Goal: Task Accomplishment & Management: Manage account settings

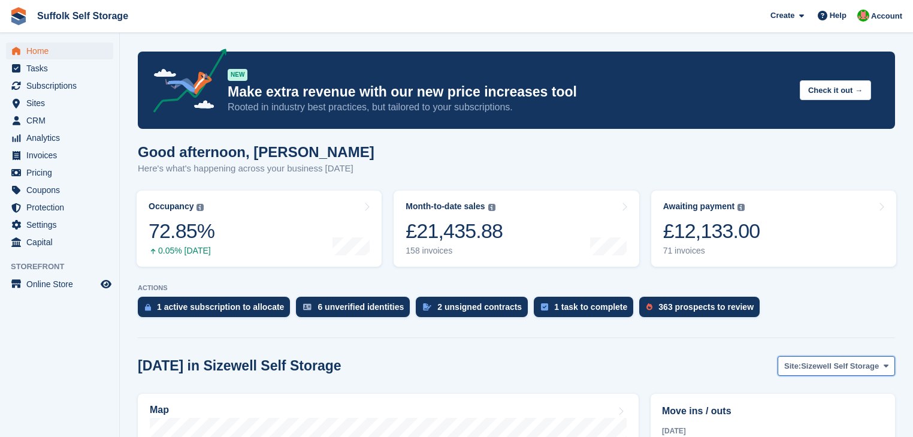
click at [870, 374] on button "Site: Sizewell Self Storage" at bounding box center [836, 366] width 117 height 20
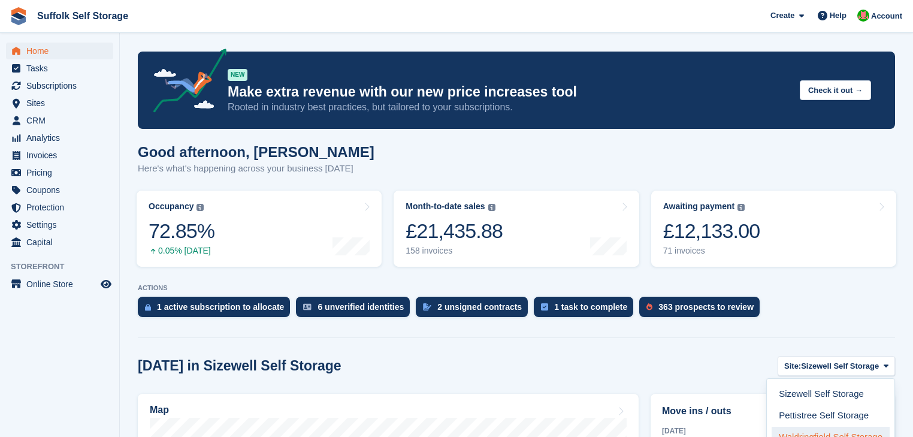
click at [853, 432] on link "Waldringfield Self Storage" at bounding box center [831, 438] width 118 height 22
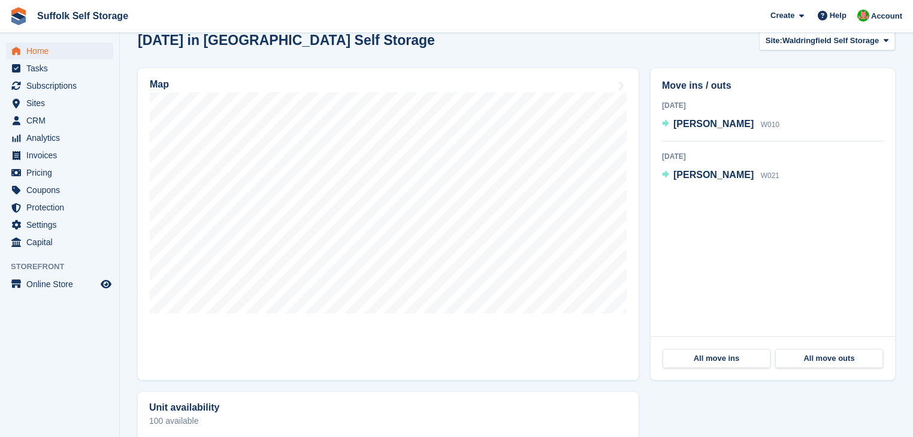
scroll to position [326, 0]
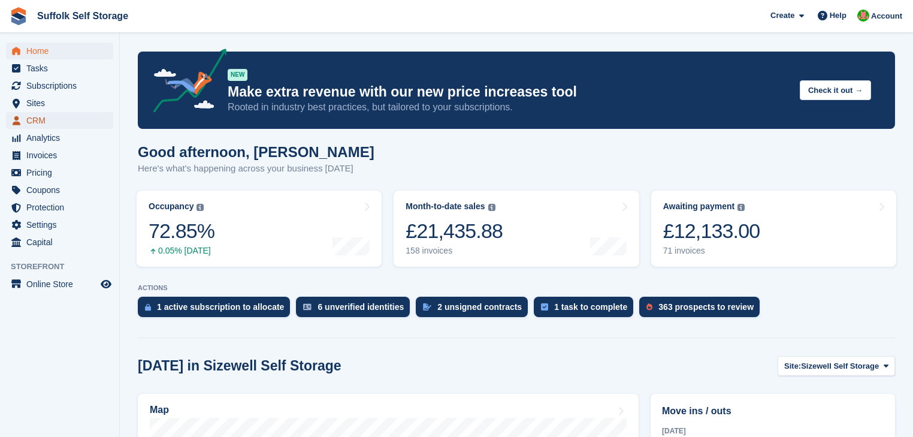
click at [32, 122] on span "CRM" at bounding box center [62, 120] width 72 height 17
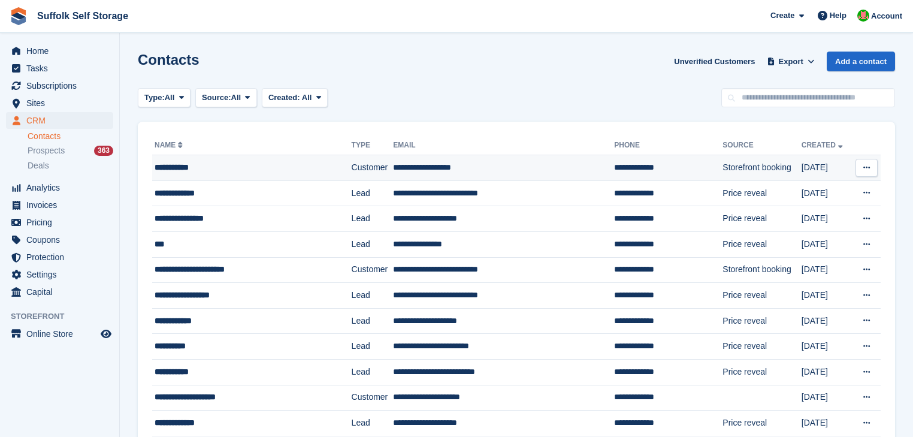
click at [321, 164] on div "**********" at bounding box center [240, 167] width 171 height 13
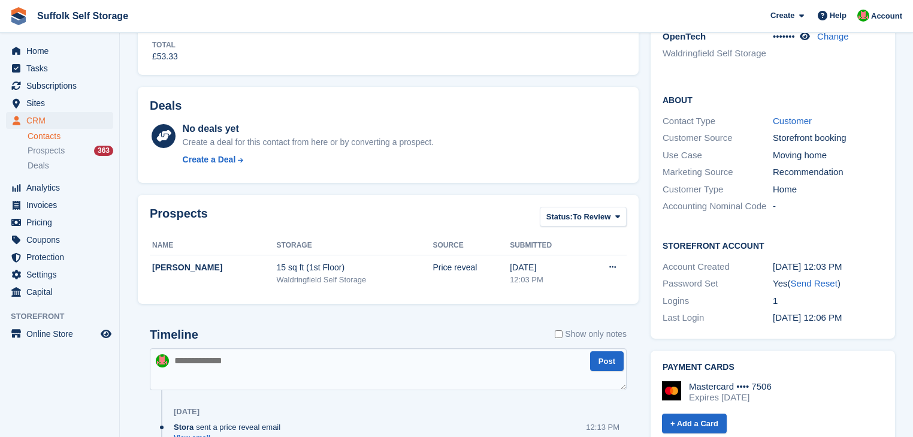
scroll to position [383, 0]
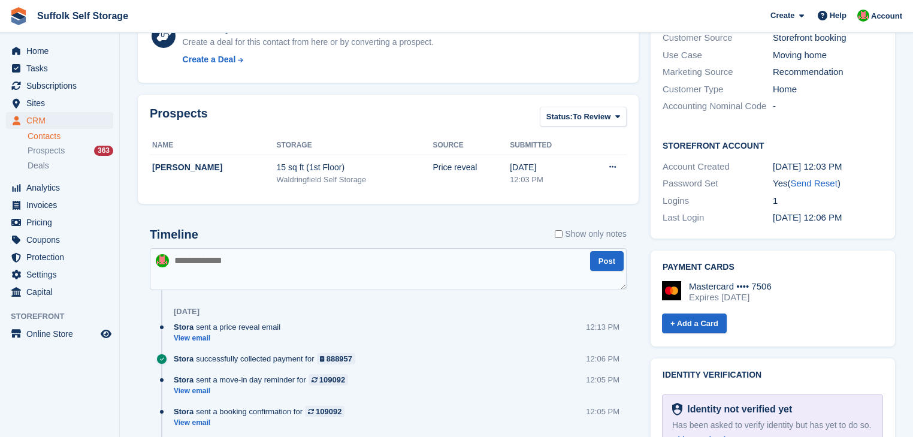
drag, startPoint x: 223, startPoint y: 269, endPoint x: 229, endPoint y: 264, distance: 8.1
click at [223, 268] on textarea at bounding box center [388, 269] width 477 height 42
type textarea "*"
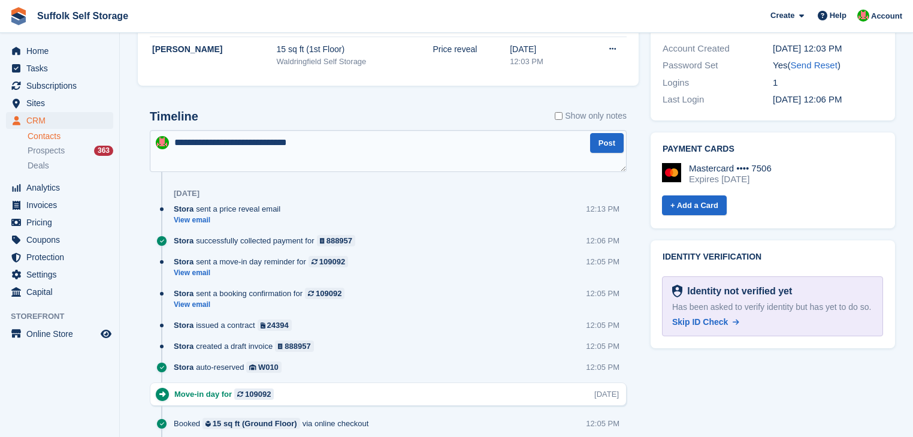
scroll to position [527, 0]
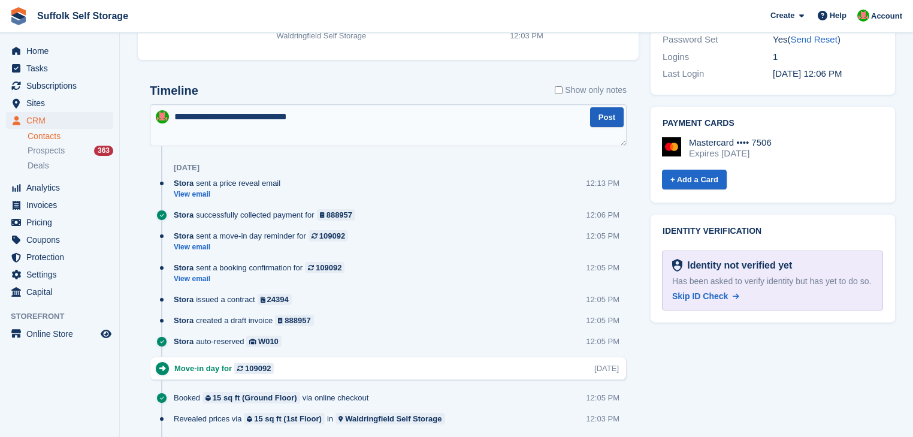
type textarea "**********"
click at [602, 114] on button "Post" at bounding box center [607, 117] width 34 height 20
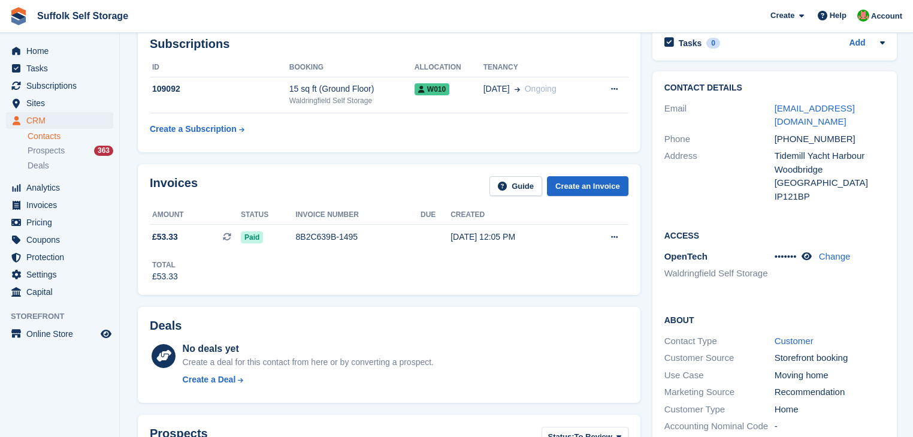
scroll to position [0, 0]
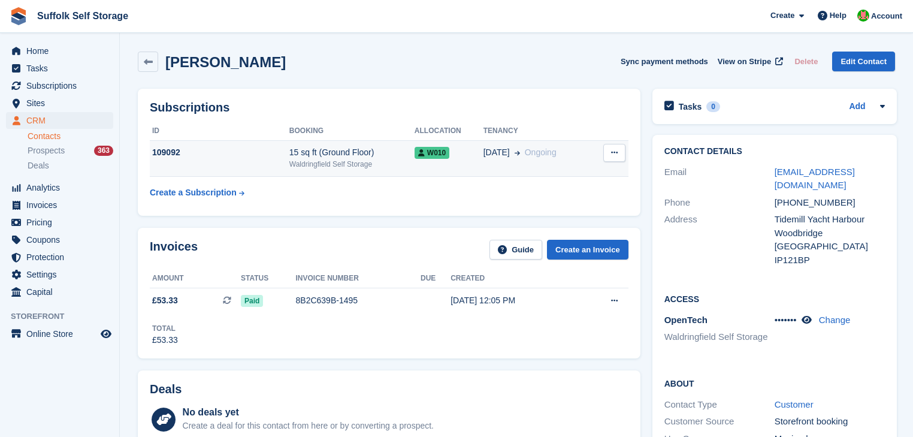
click at [607, 150] on button at bounding box center [614, 153] width 22 height 18
click at [333, 127] on th "Booking" at bounding box center [351, 131] width 125 height 19
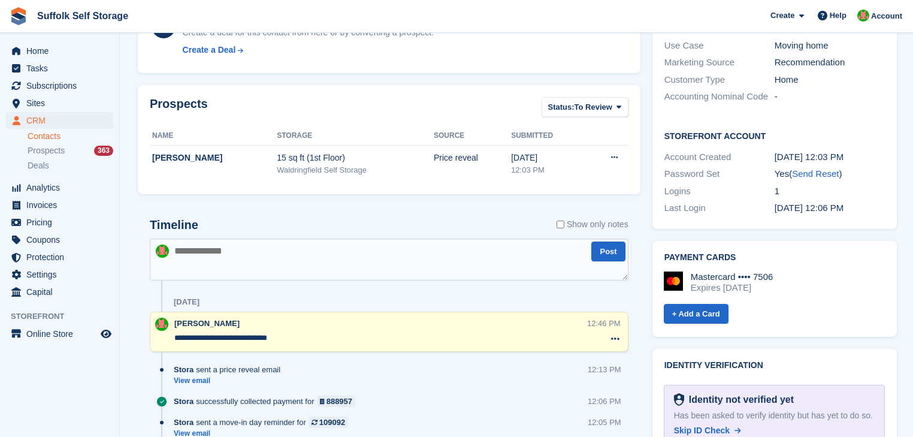
scroll to position [144, 0]
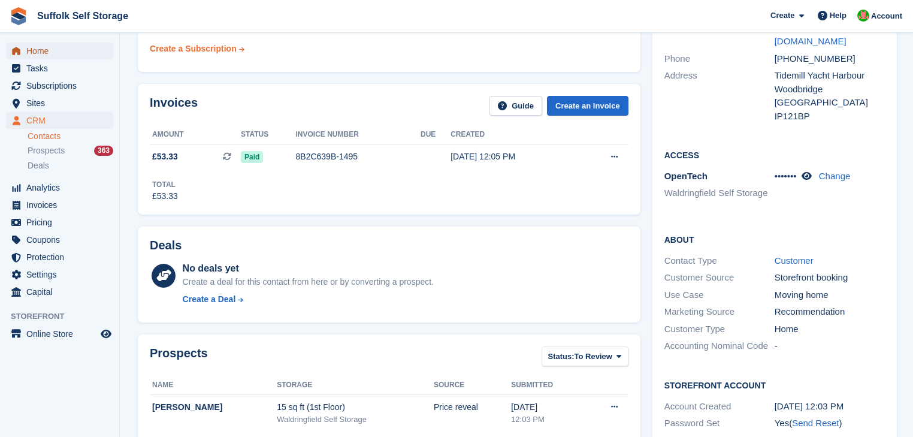
drag, startPoint x: 29, startPoint y: 49, endPoint x: 150, endPoint y: 59, distance: 122.0
click at [29, 49] on span "Home" at bounding box center [62, 51] width 72 height 17
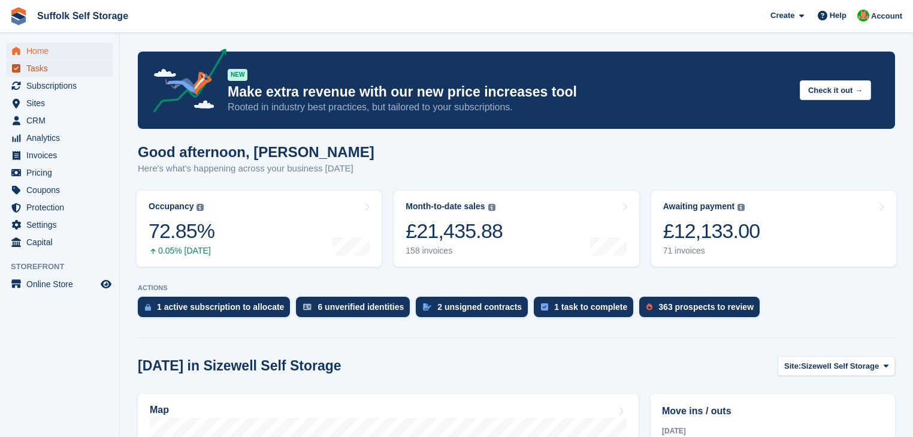
click at [55, 70] on span "Tasks" at bounding box center [62, 68] width 72 height 17
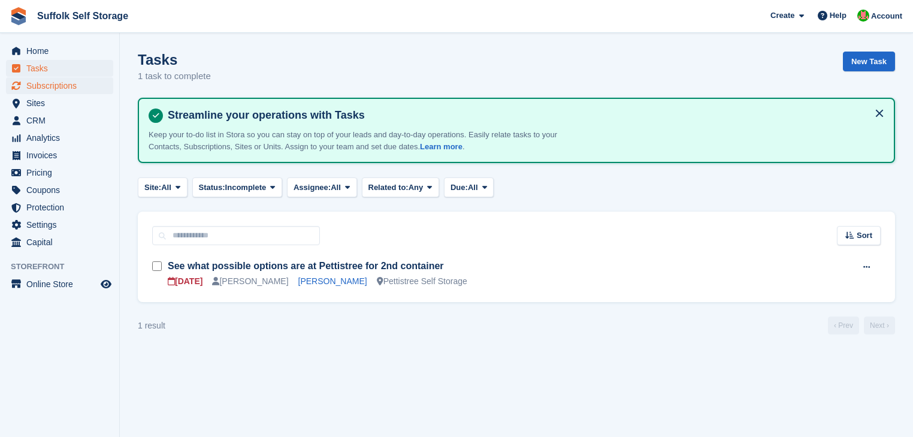
click at [61, 89] on span "Subscriptions" at bounding box center [62, 85] width 72 height 17
